Goal: Find specific page/section: Find specific page/section

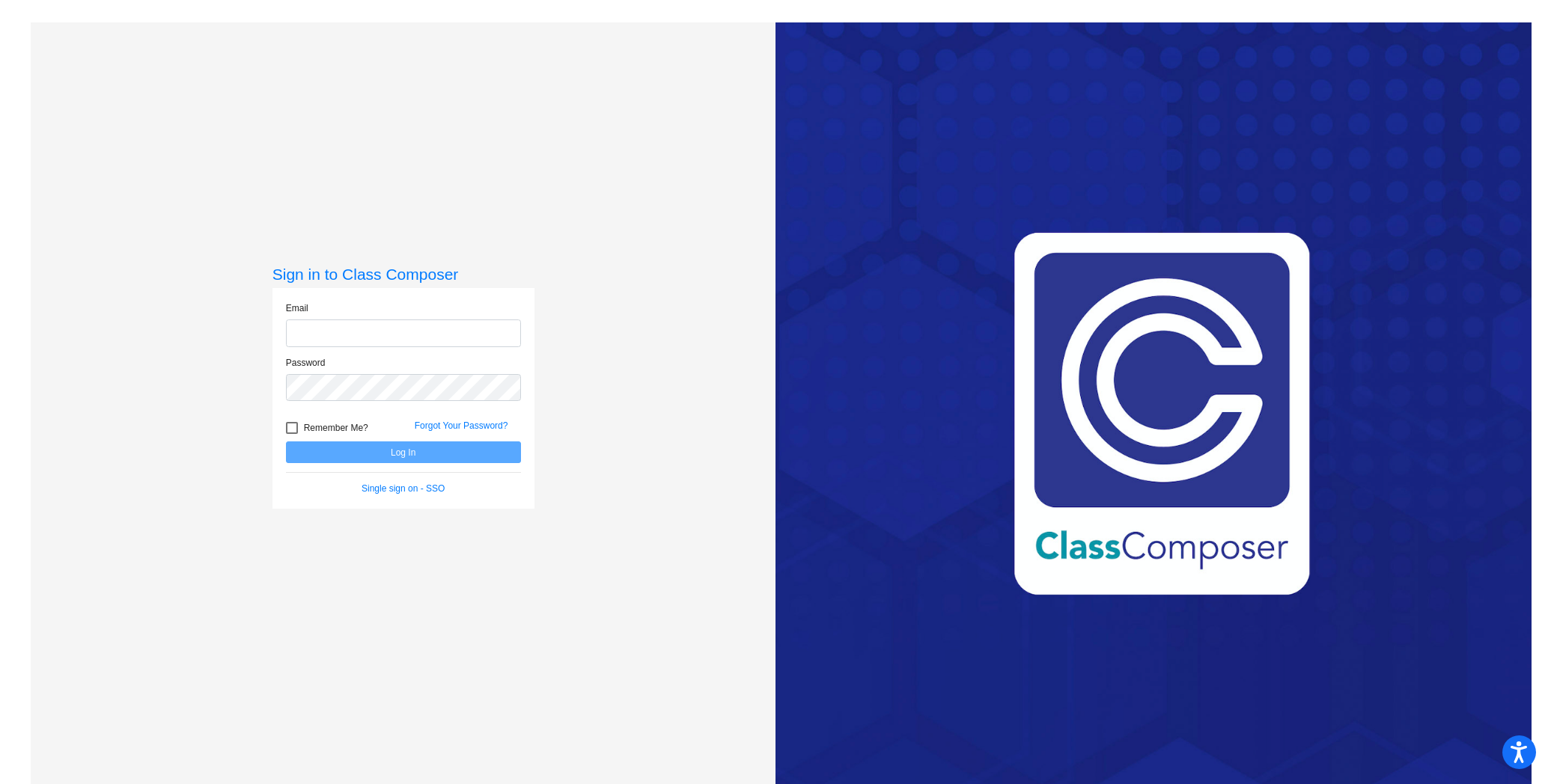
type input "[EMAIL_ADDRESS][DOMAIN_NAME]"
click at [369, 442] on button "Log In" at bounding box center [403, 452] width 235 height 22
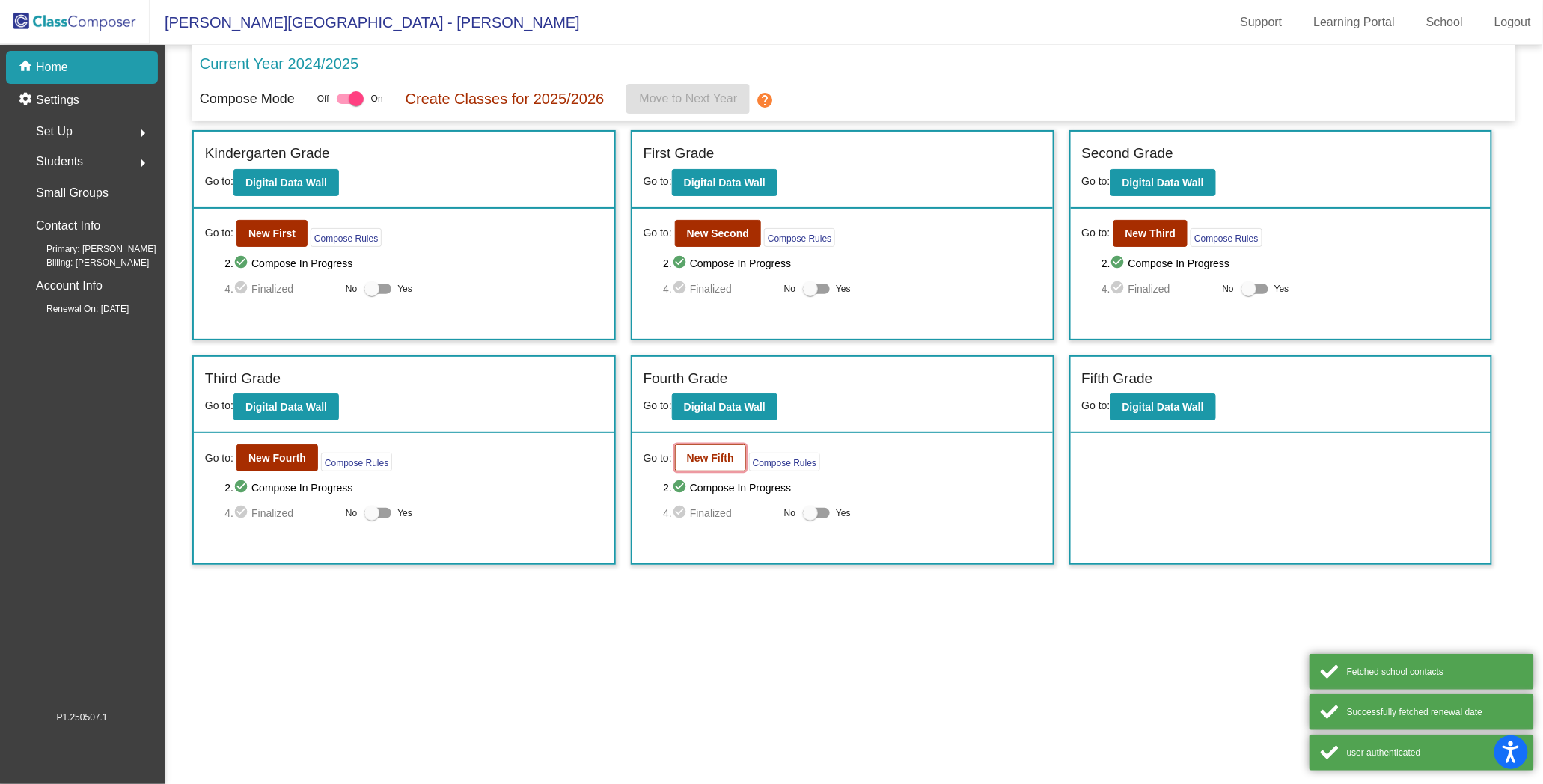
click at [710, 452] on b "New Fifth" at bounding box center [710, 458] width 47 height 12
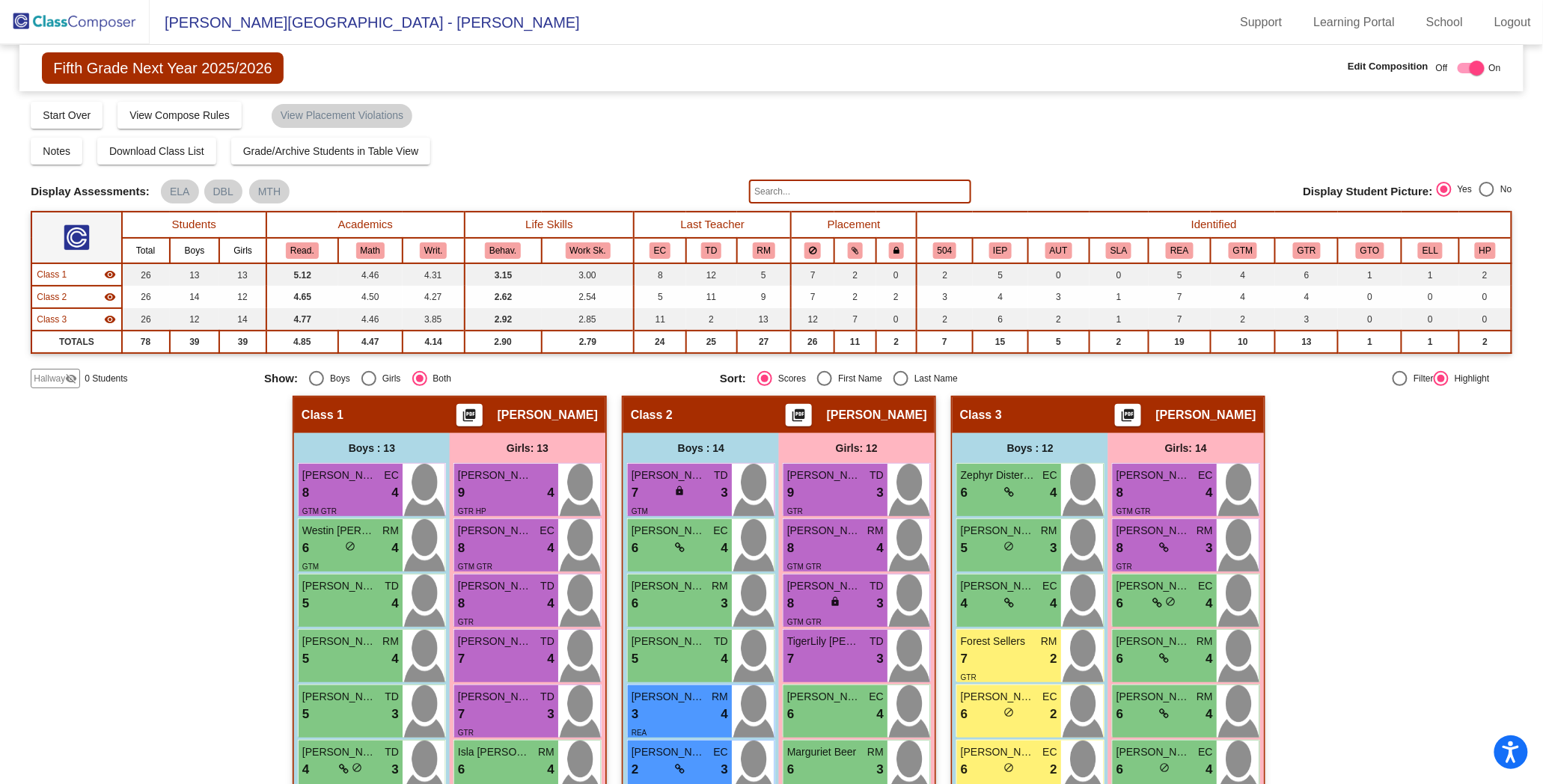
click at [783, 187] on input "text" at bounding box center [860, 191] width 223 height 24
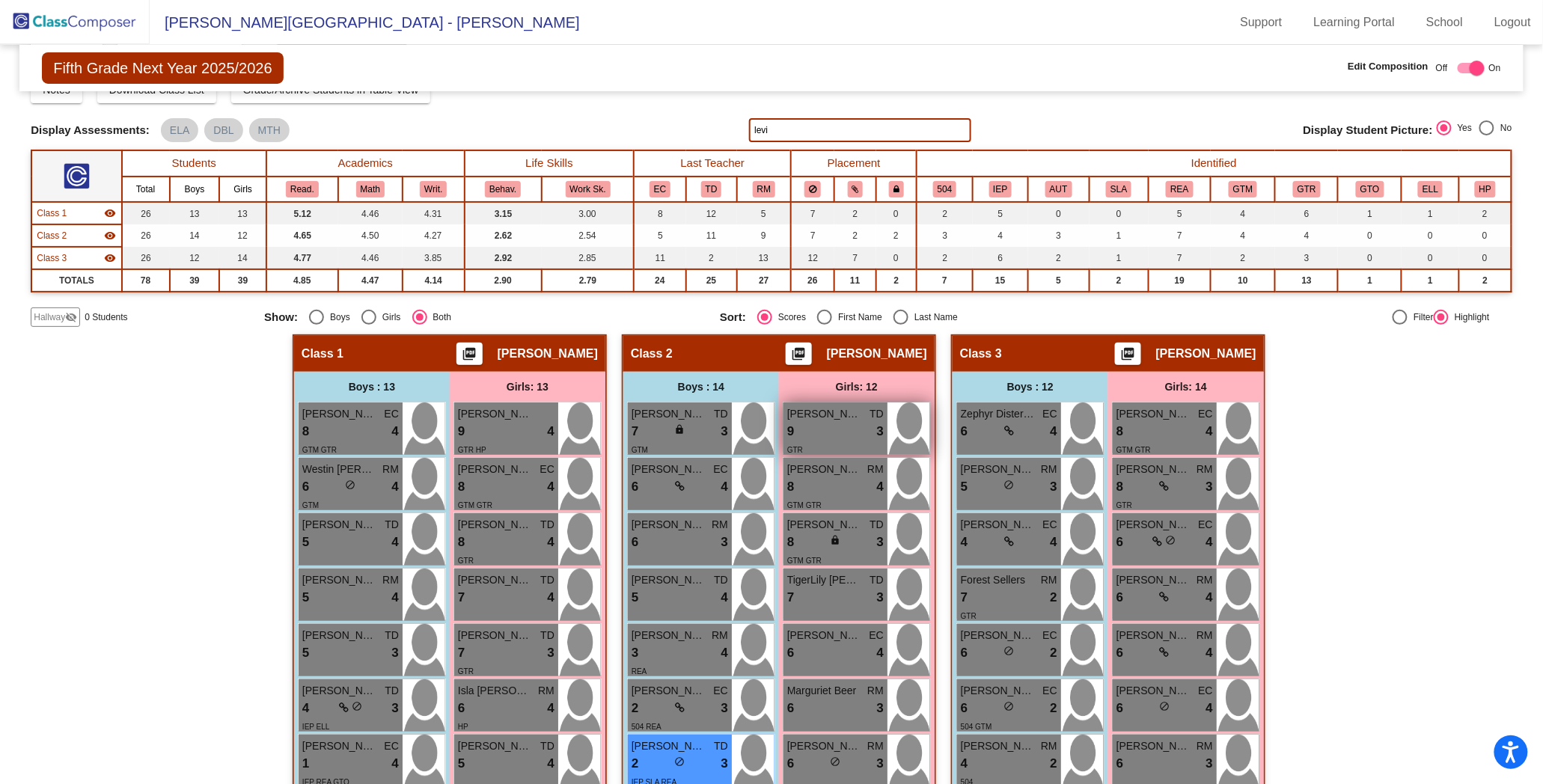
scroll to position [63, 0]
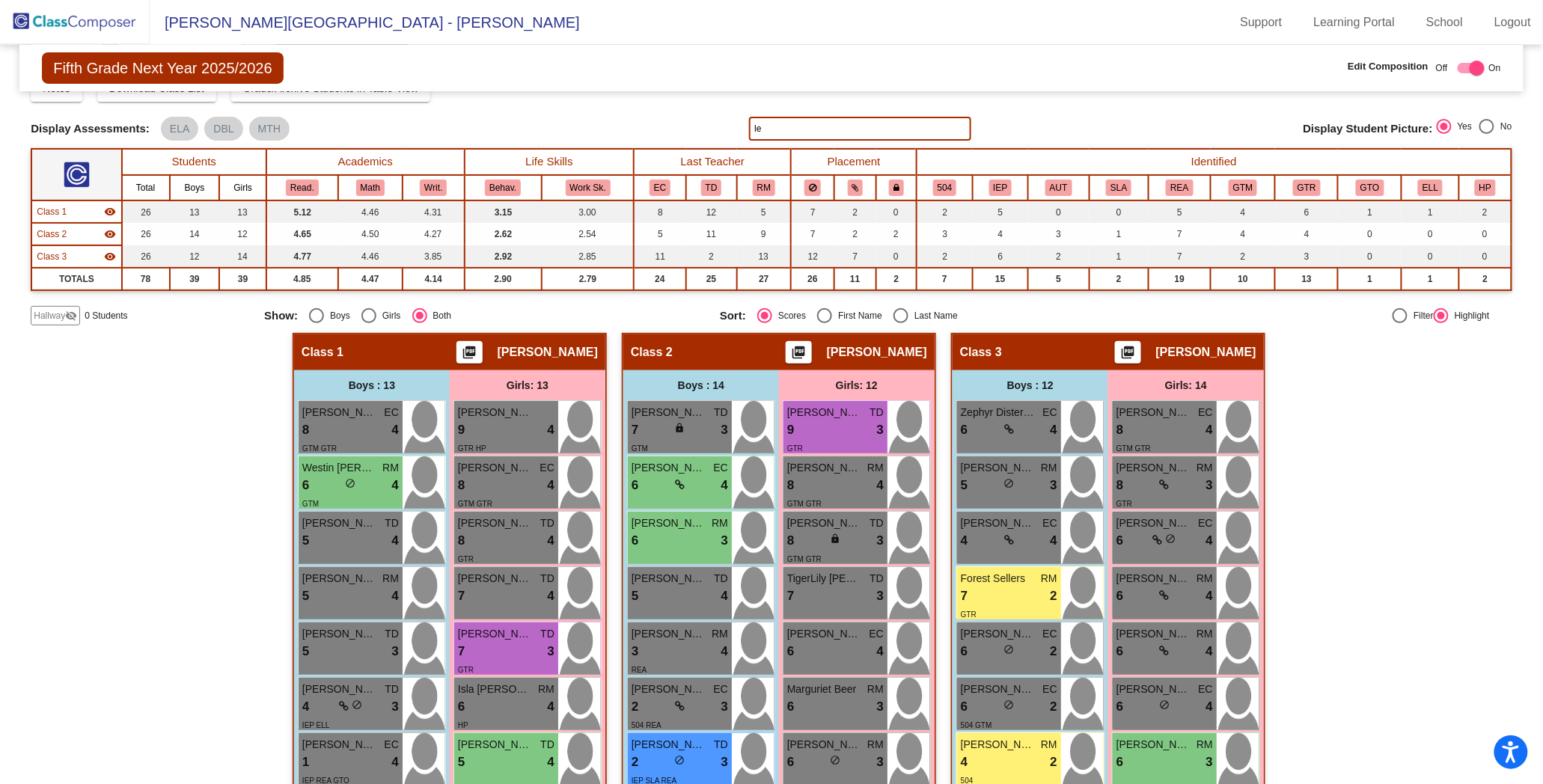
type input "l"
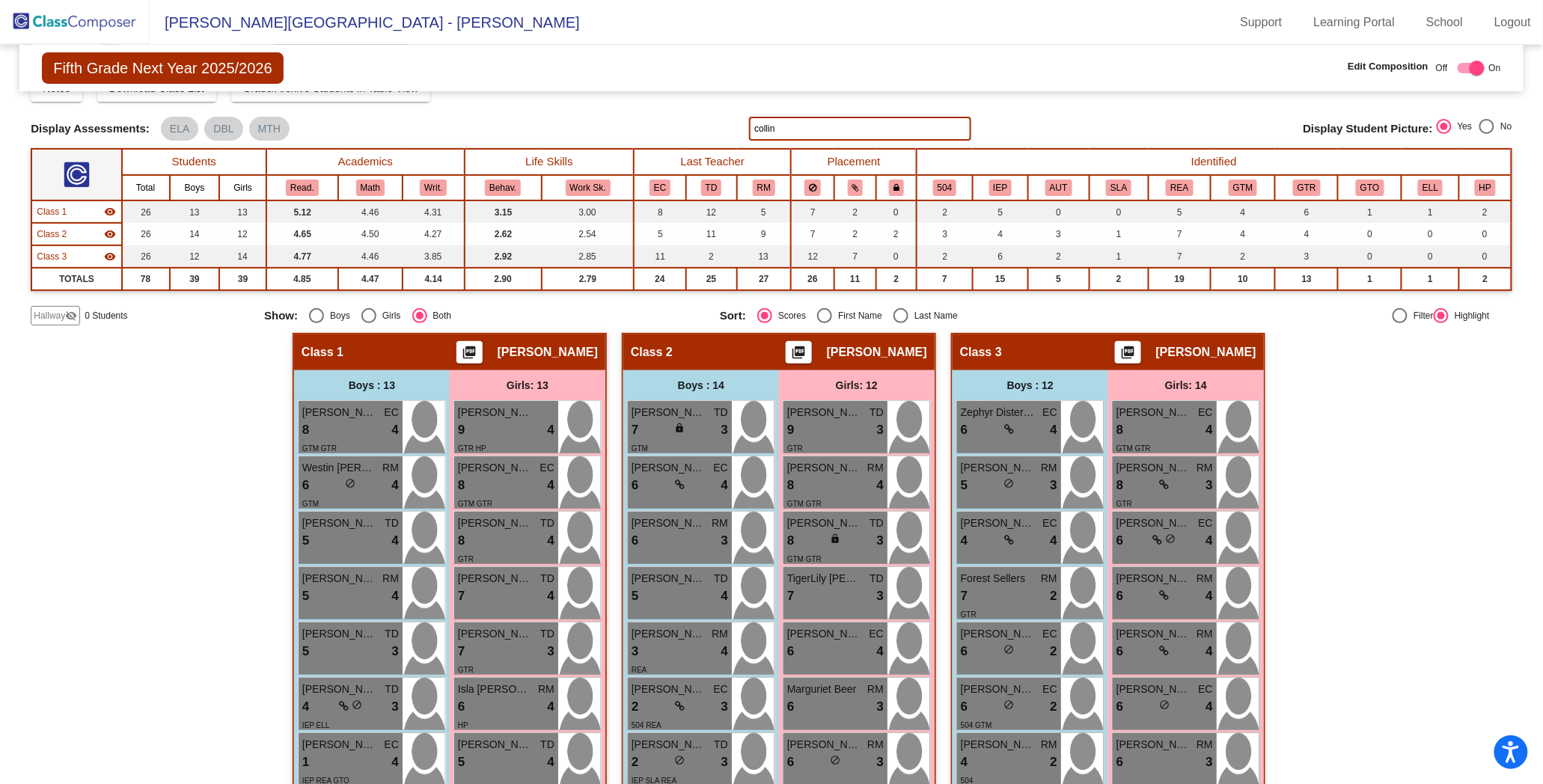
type input "[PERSON_NAME]"
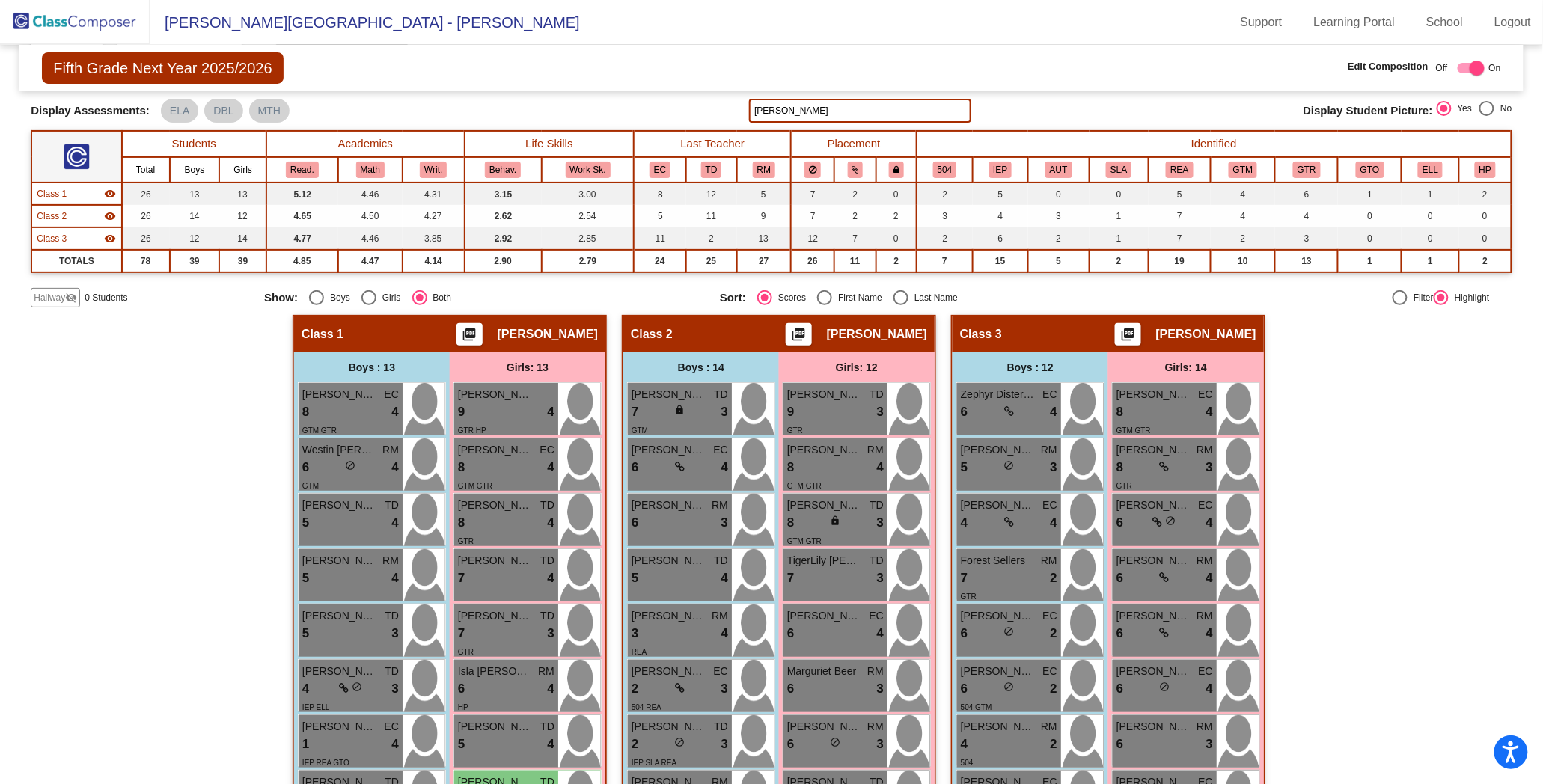
scroll to position [82, 0]
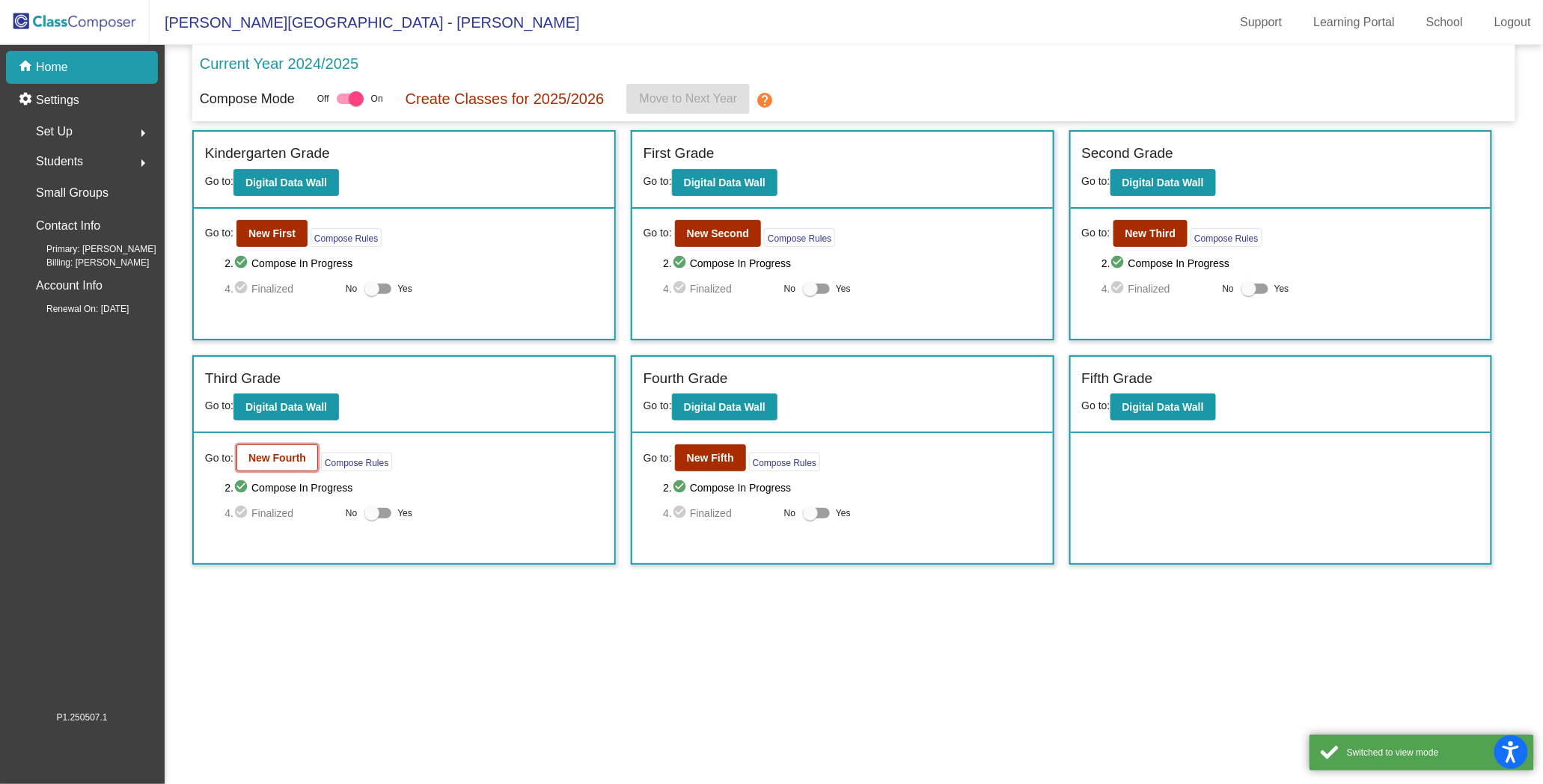
click at [275, 466] on button "New Fourth" at bounding box center [277, 457] width 81 height 27
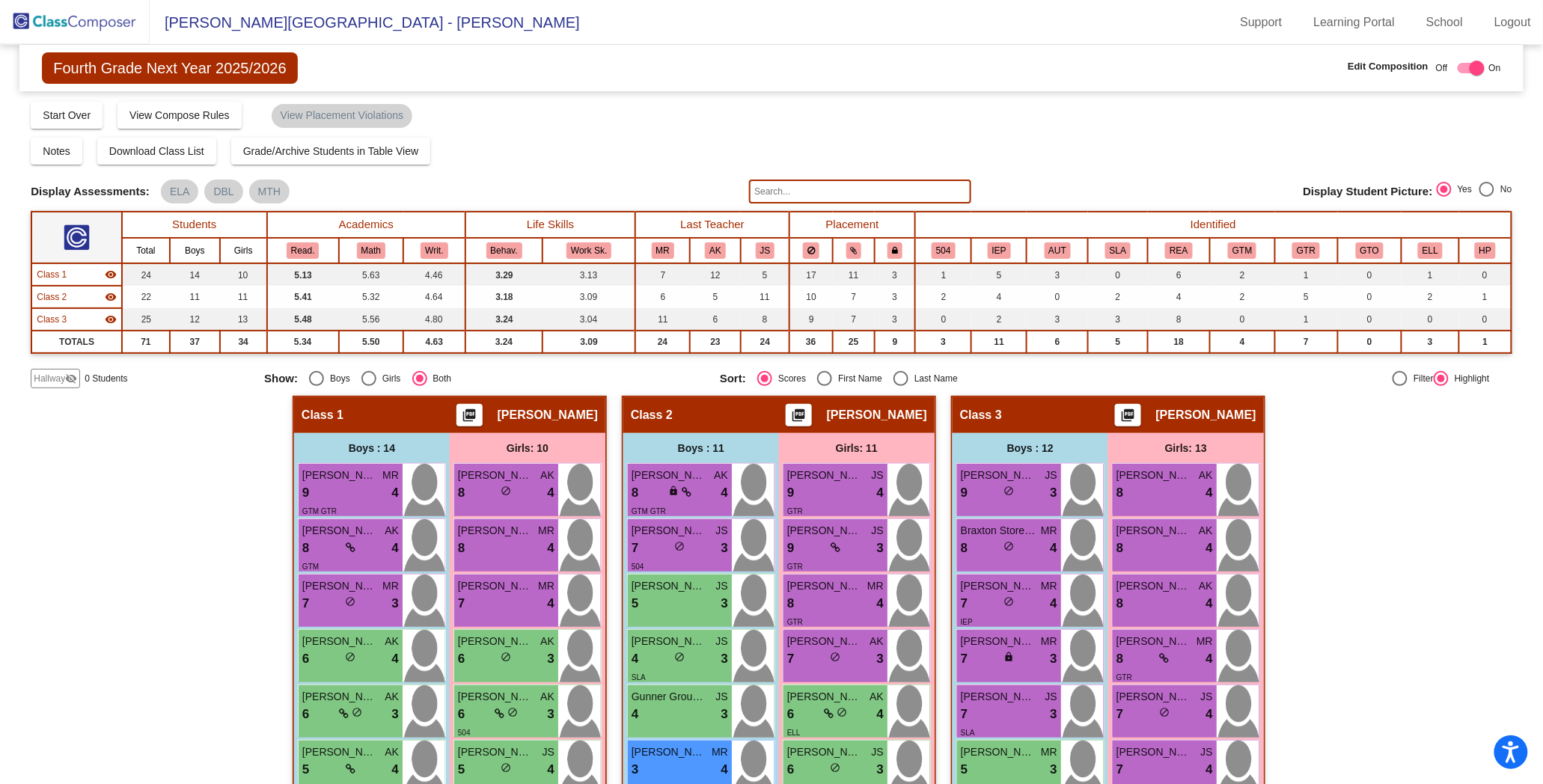
click at [801, 198] on input "text" at bounding box center [860, 191] width 223 height 24
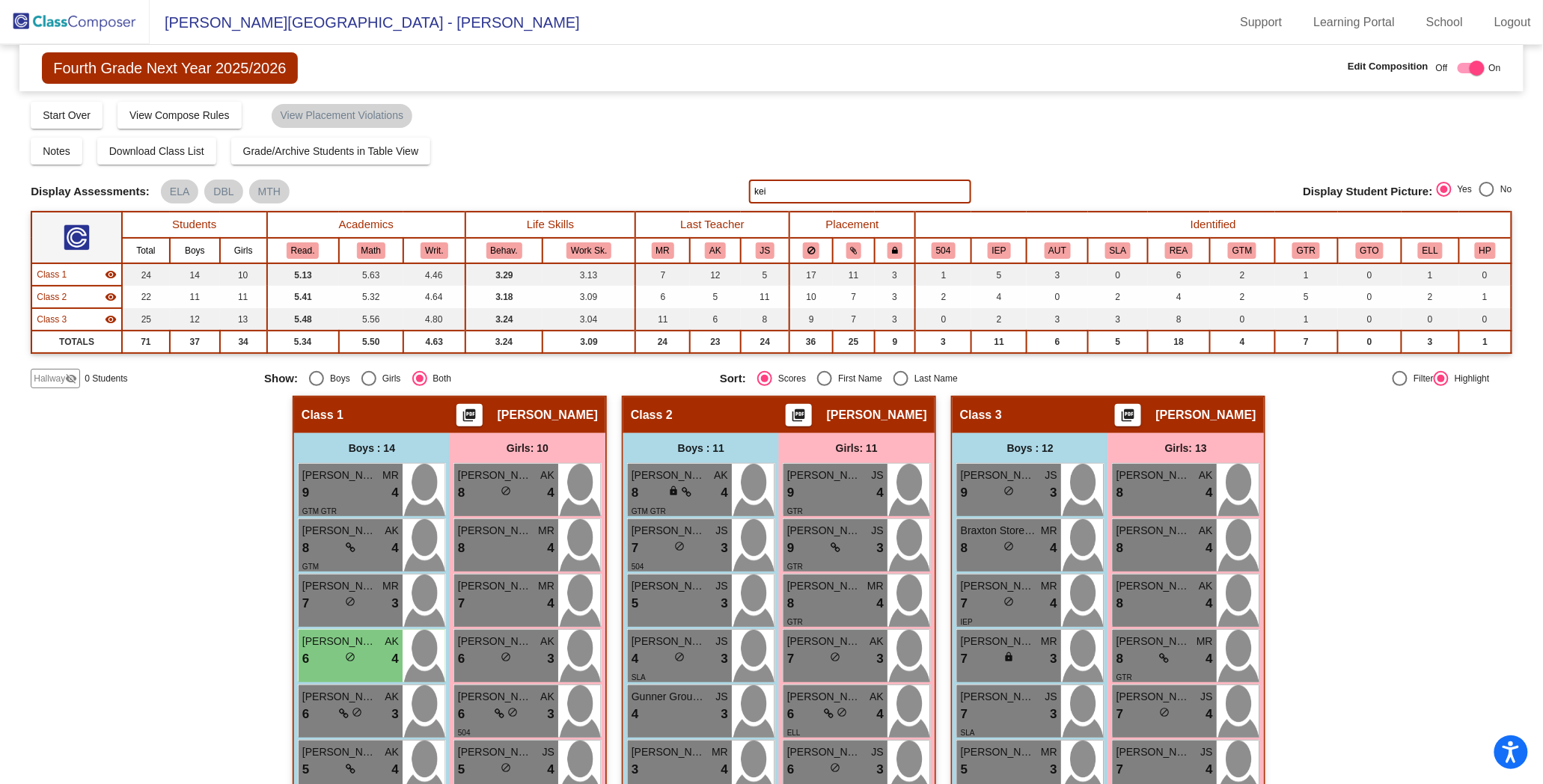
click at [802, 193] on input "kei" at bounding box center [860, 191] width 223 height 24
type input "k"
type input "e"
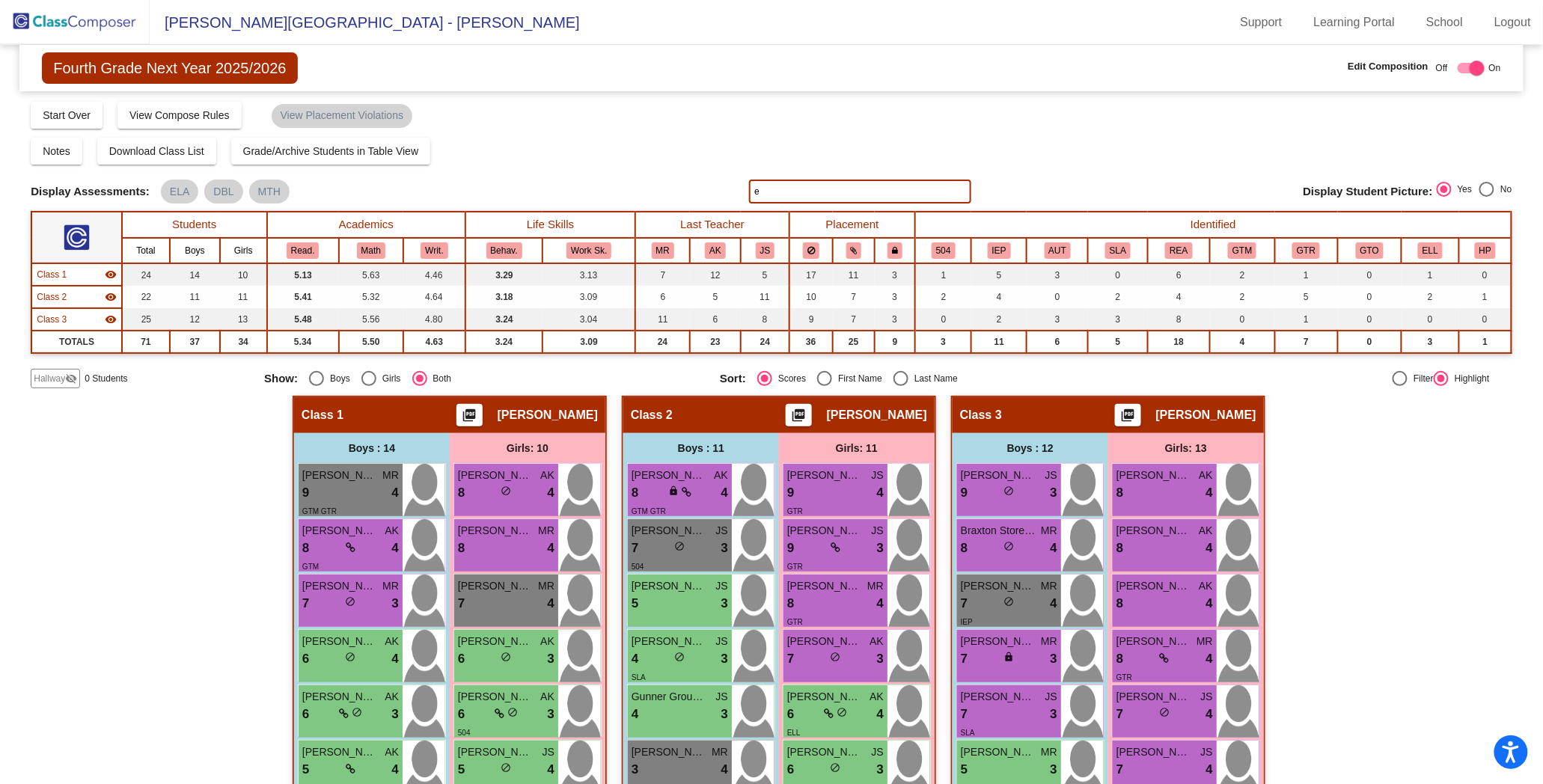
click at [804, 210] on div "Display Scores for Years: [DATE] - [DATE] [DATE] - [DATE] Grade/Archive Student…" at bounding box center [771, 244] width 1481 height 288
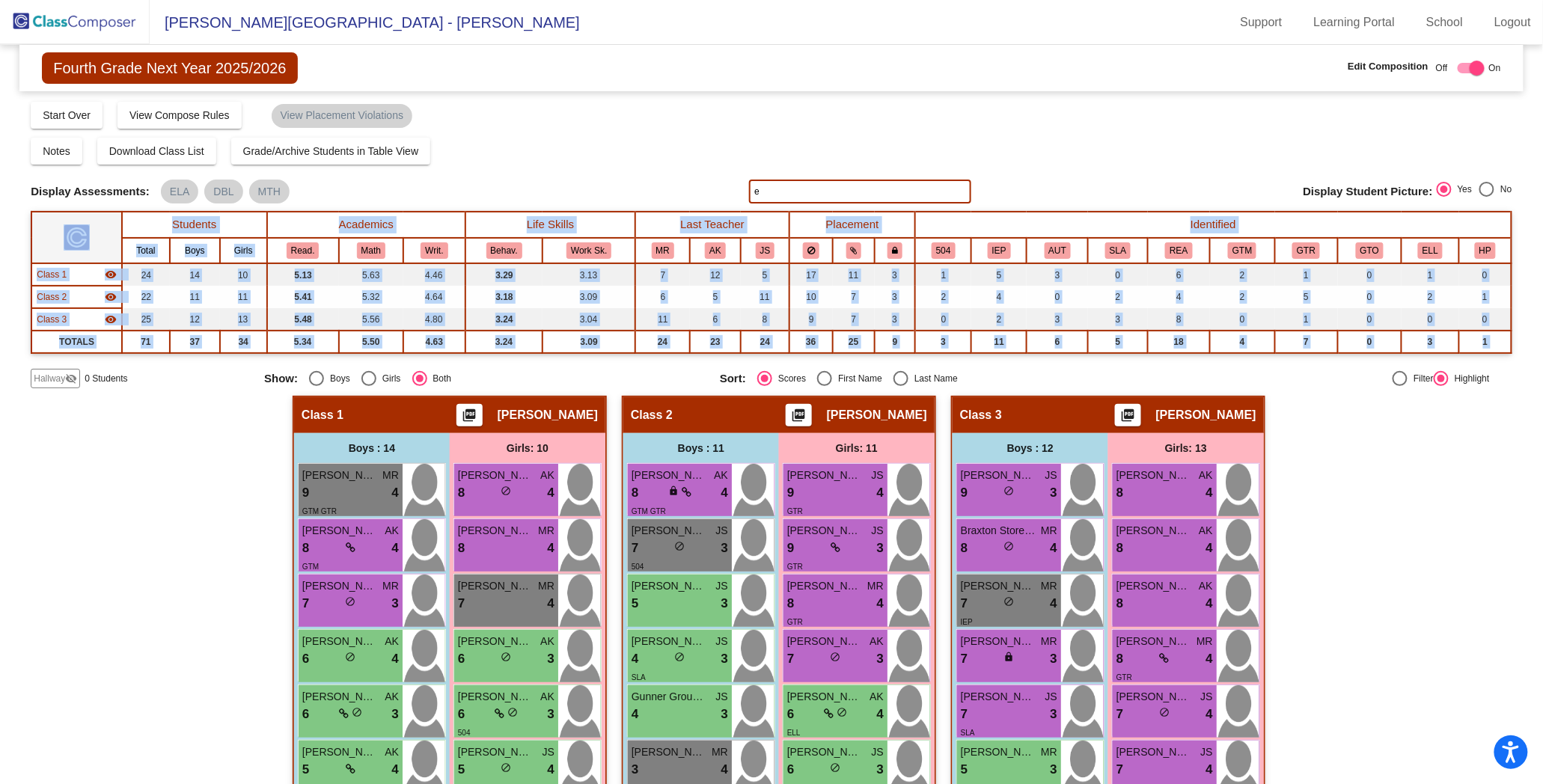
click at [804, 210] on div "Display Scores for Years: [DATE] - [DATE] [DATE] - [DATE] Grade/Archive Student…" at bounding box center [771, 244] width 1481 height 288
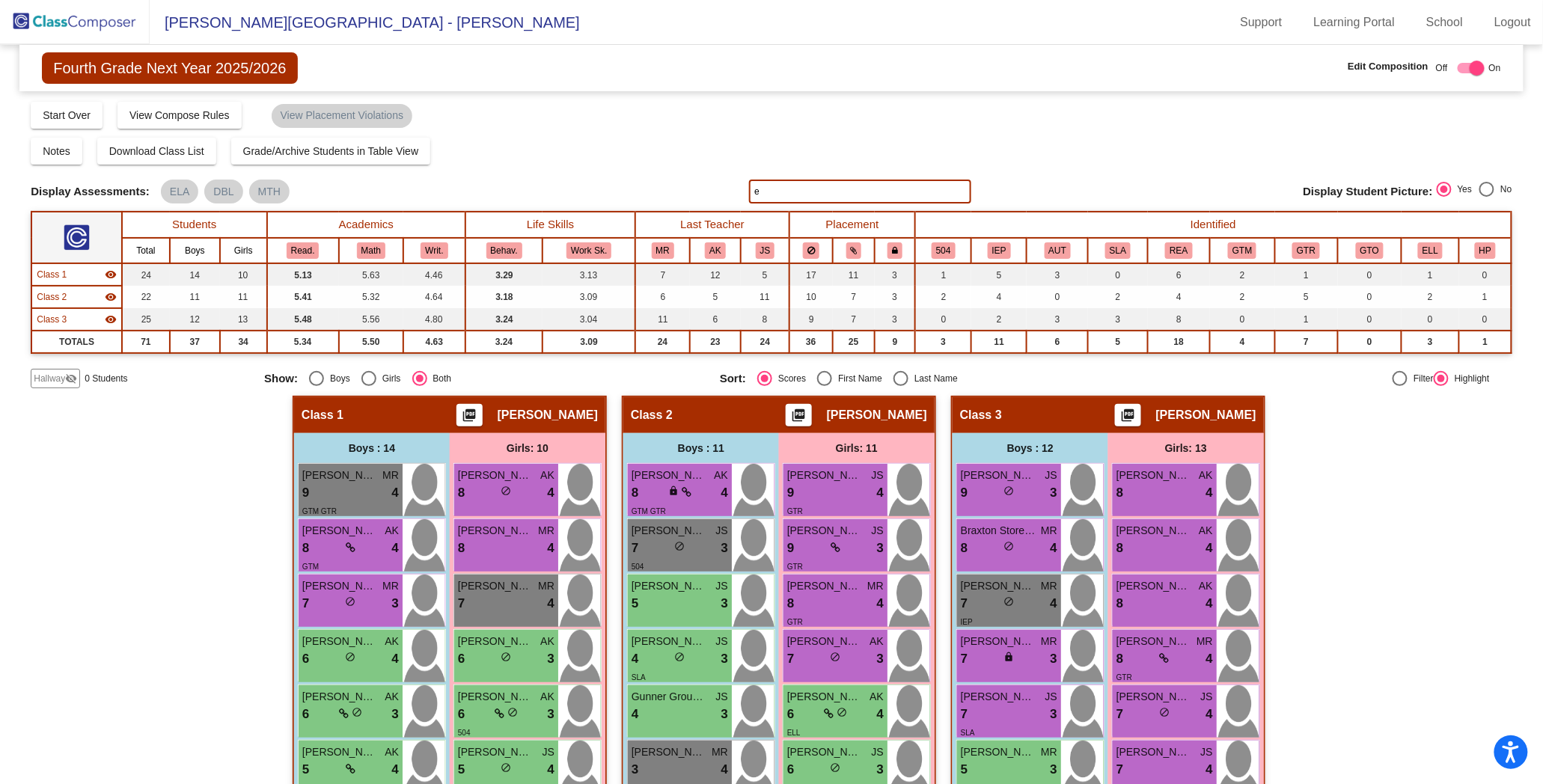
click at [824, 199] on input "e" at bounding box center [860, 191] width 223 height 24
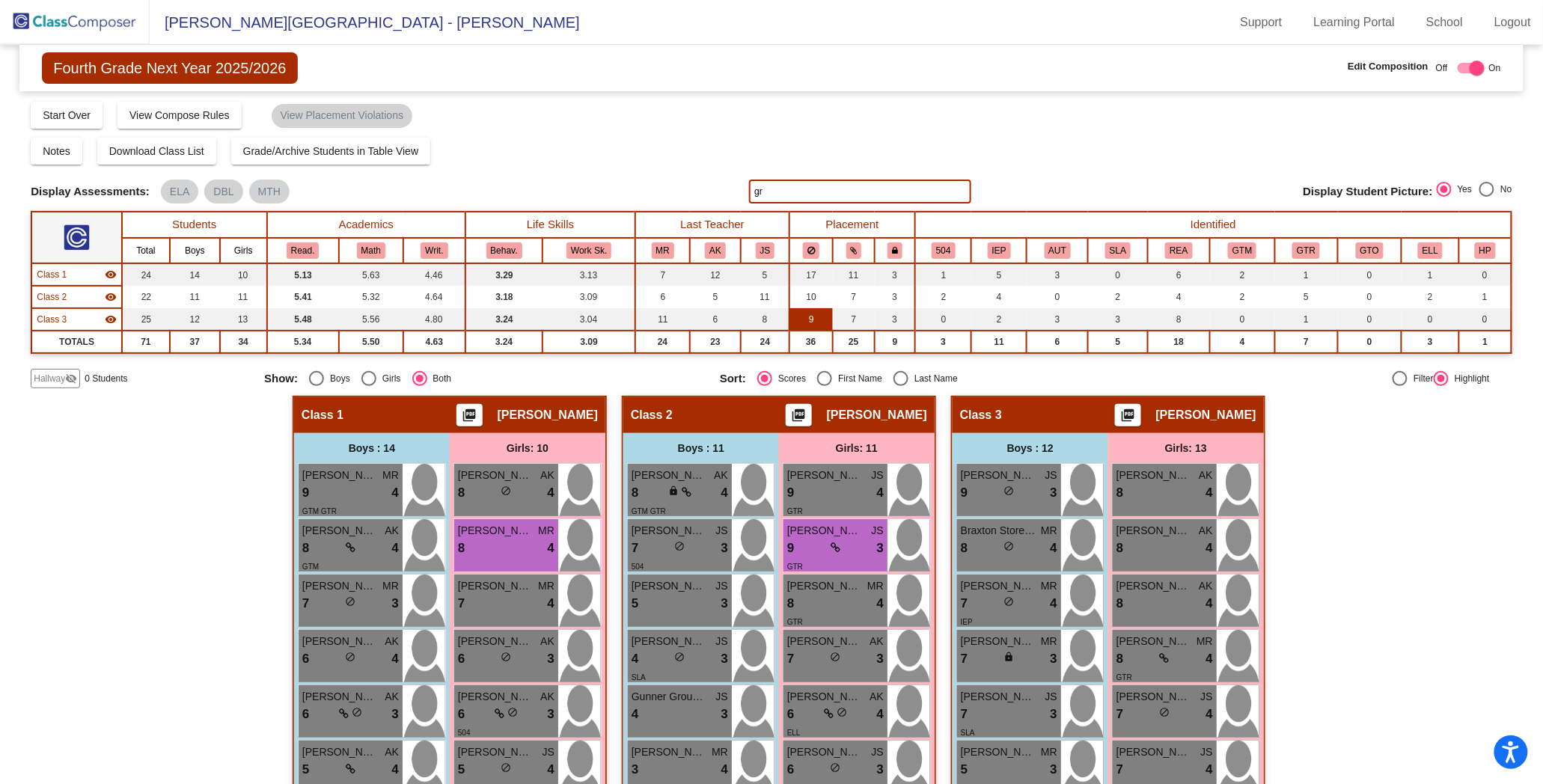
type input "g"
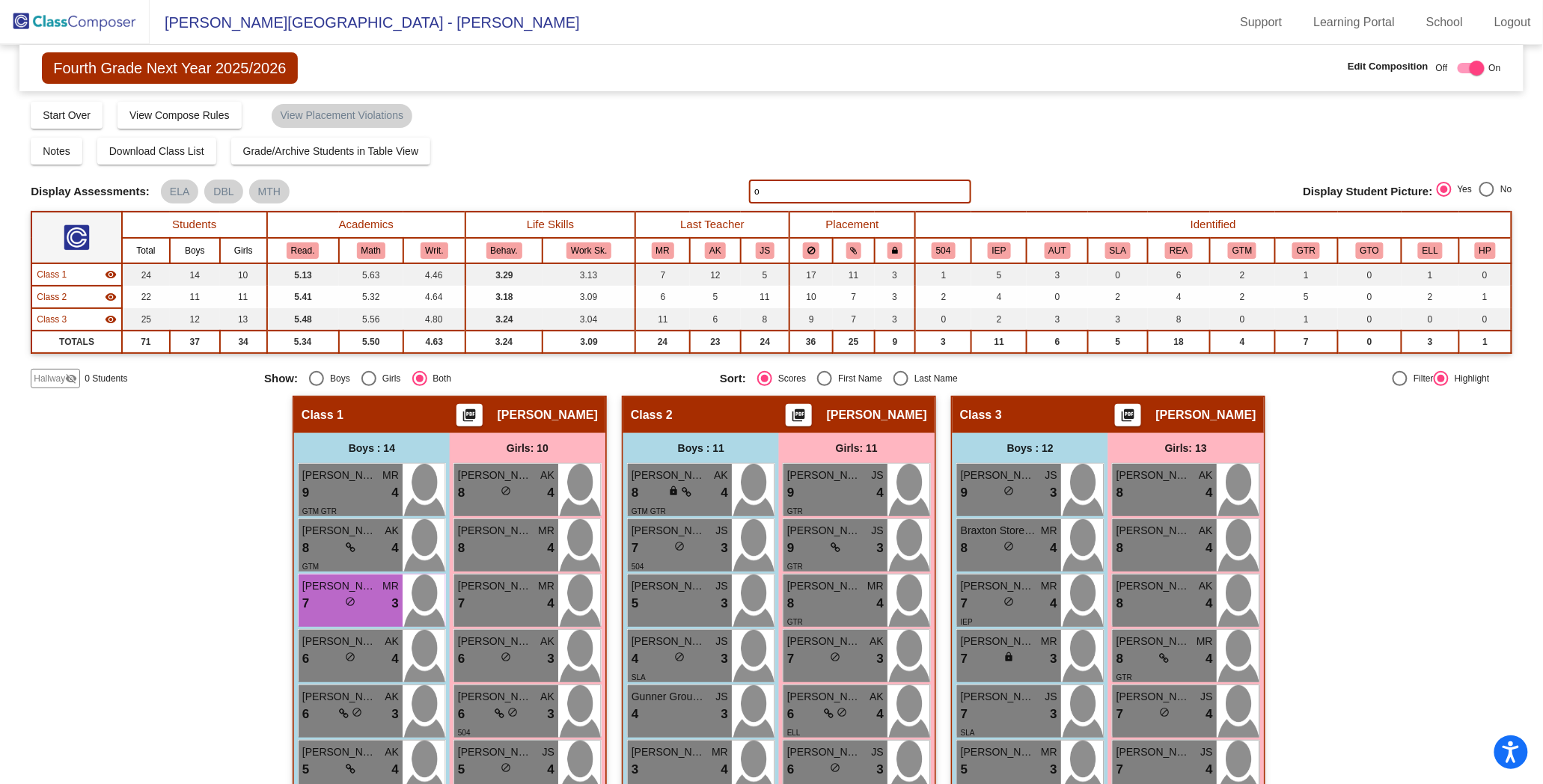
type input "o"
click at [841, 156] on div "Notes Download Class List Import Students Grade/Archive Students in Table View …" at bounding box center [771, 150] width 1481 height 27
drag, startPoint x: 841, startPoint y: 156, endPoint x: 785, endPoint y: 194, distance: 67.7
click at [785, 194] on input "o" at bounding box center [860, 191] width 223 height 24
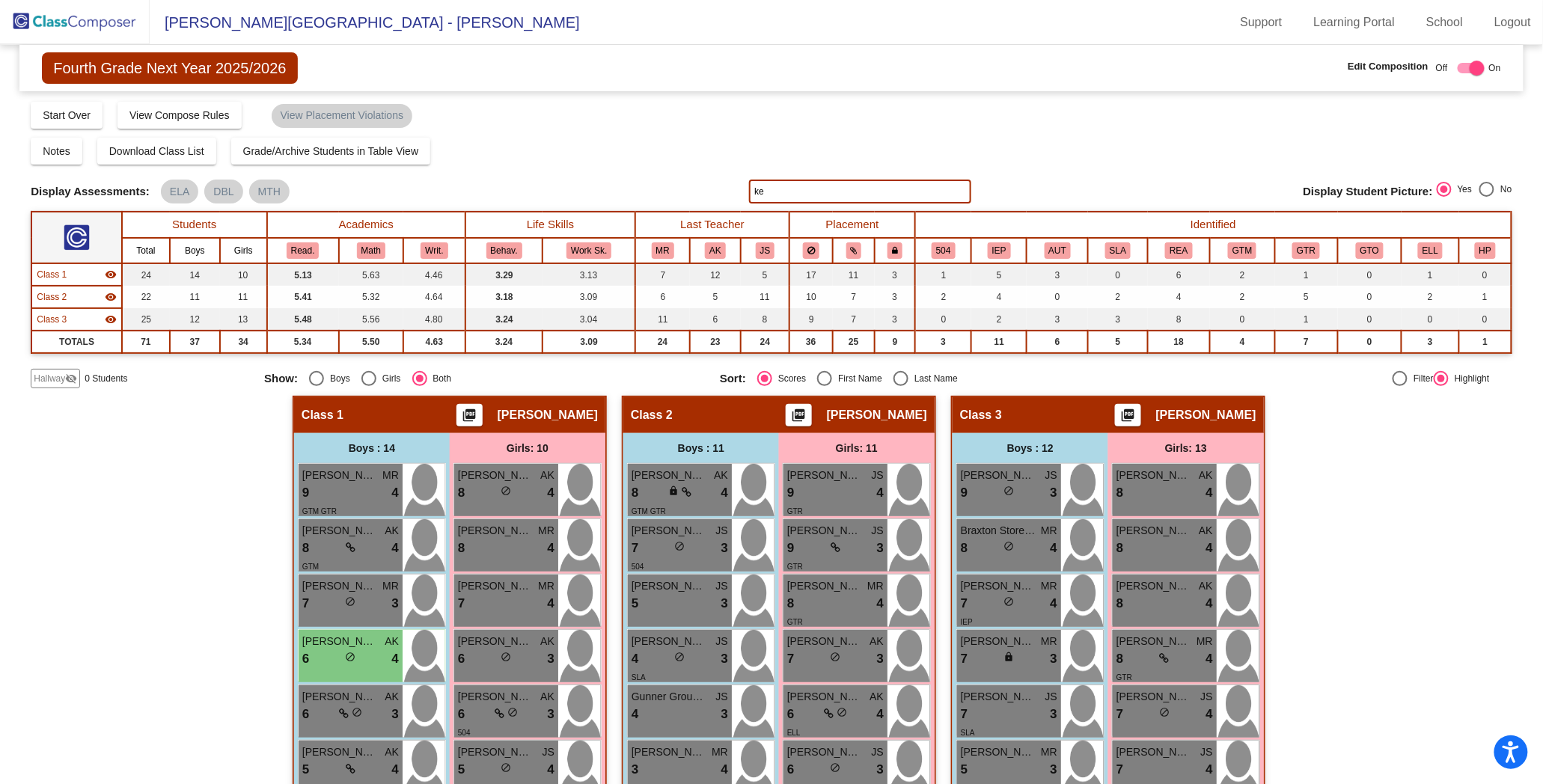
type input "k"
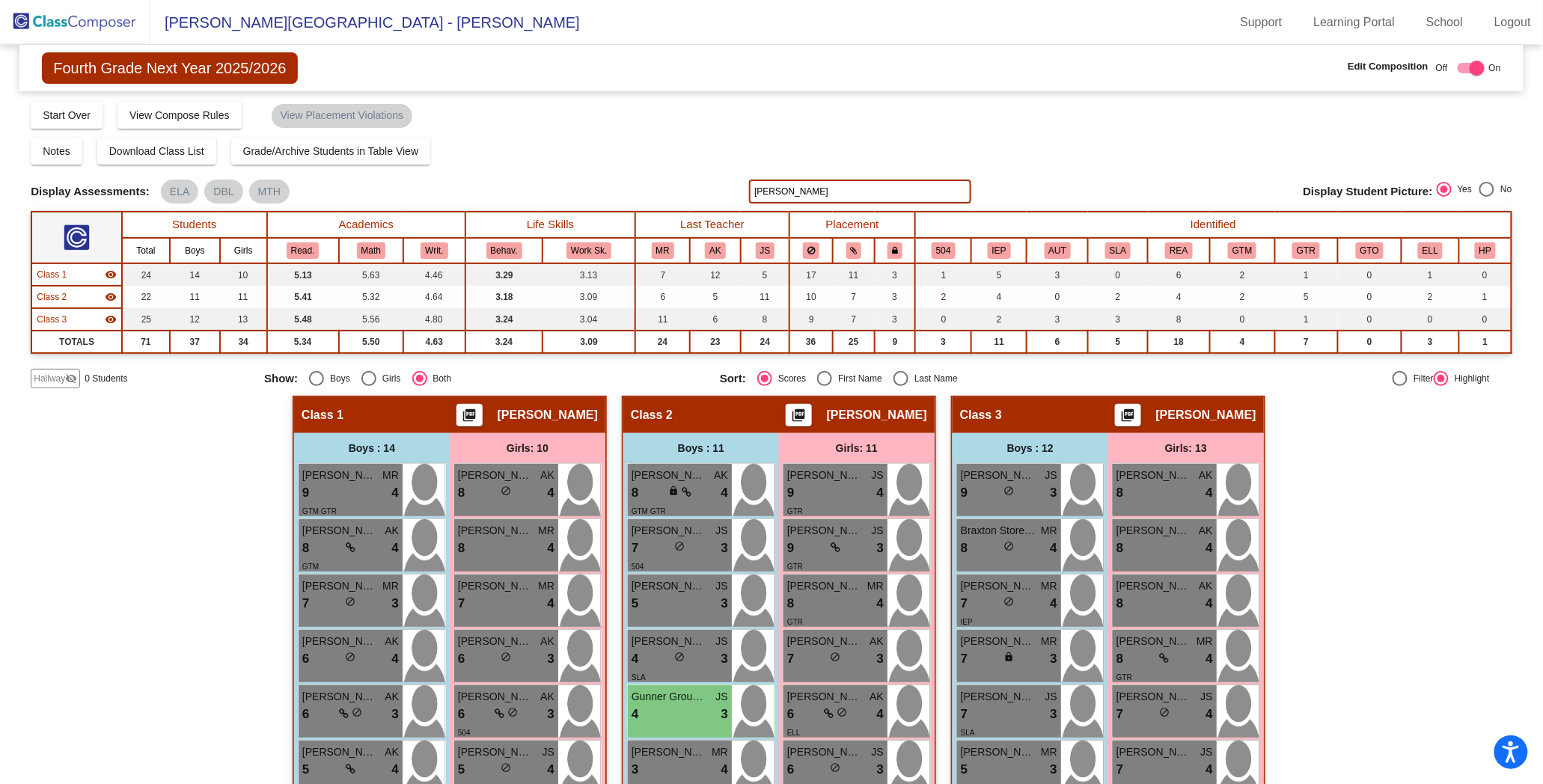
type input "[PERSON_NAME]"
